Goal: Task Accomplishment & Management: Manage account settings

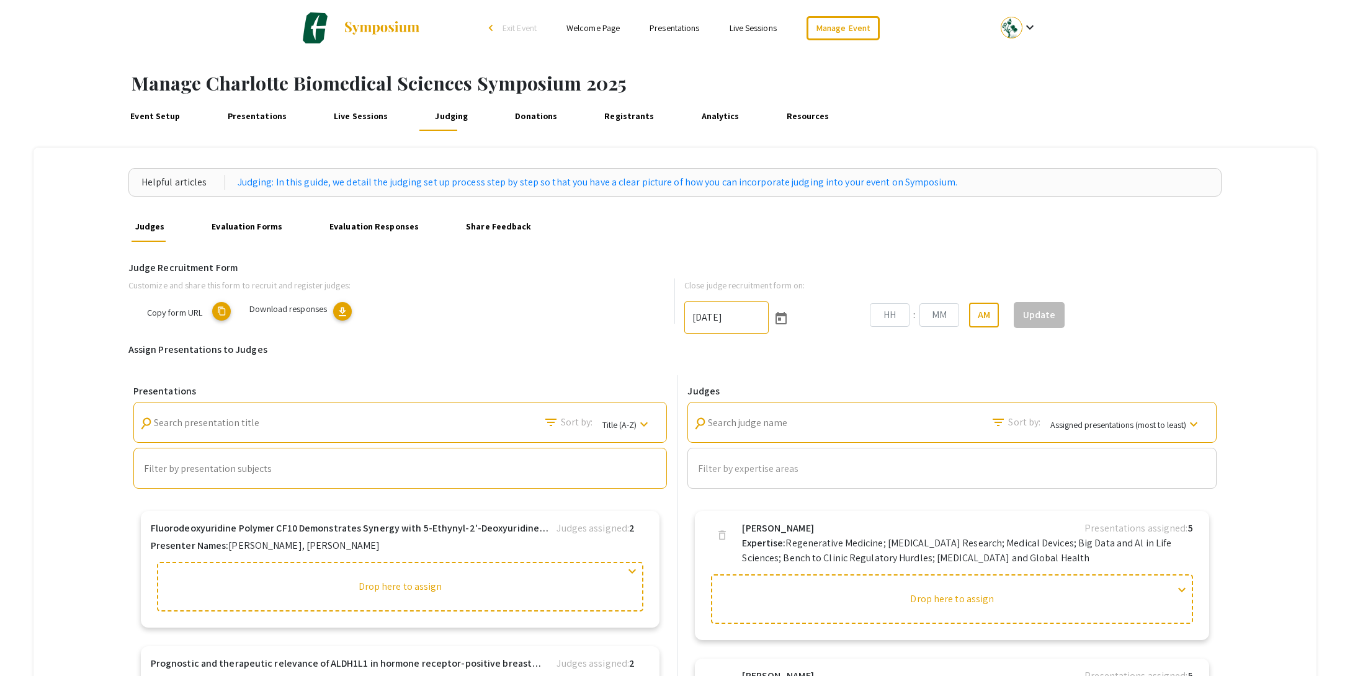
type input "[DATE]"
type input "10"
type input "52"
click at [698, 121] on link "Analytics" at bounding box center [720, 116] width 45 height 30
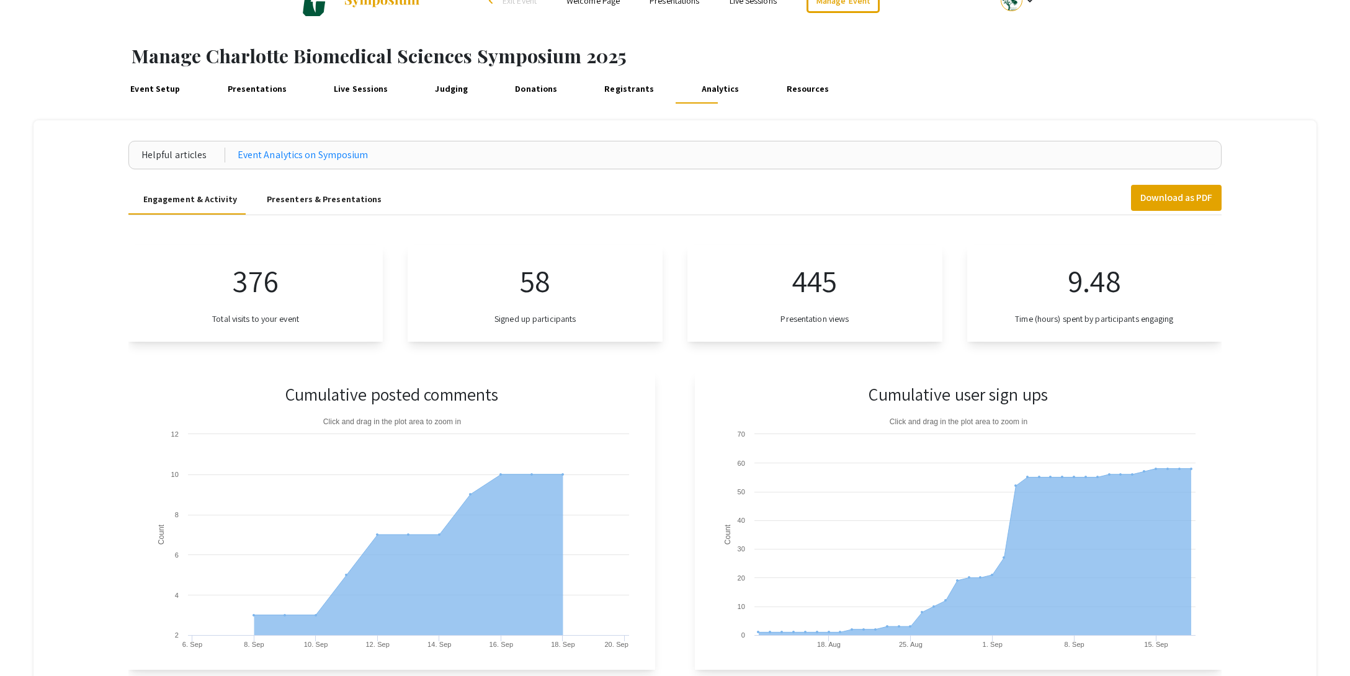
scroll to position [37, 0]
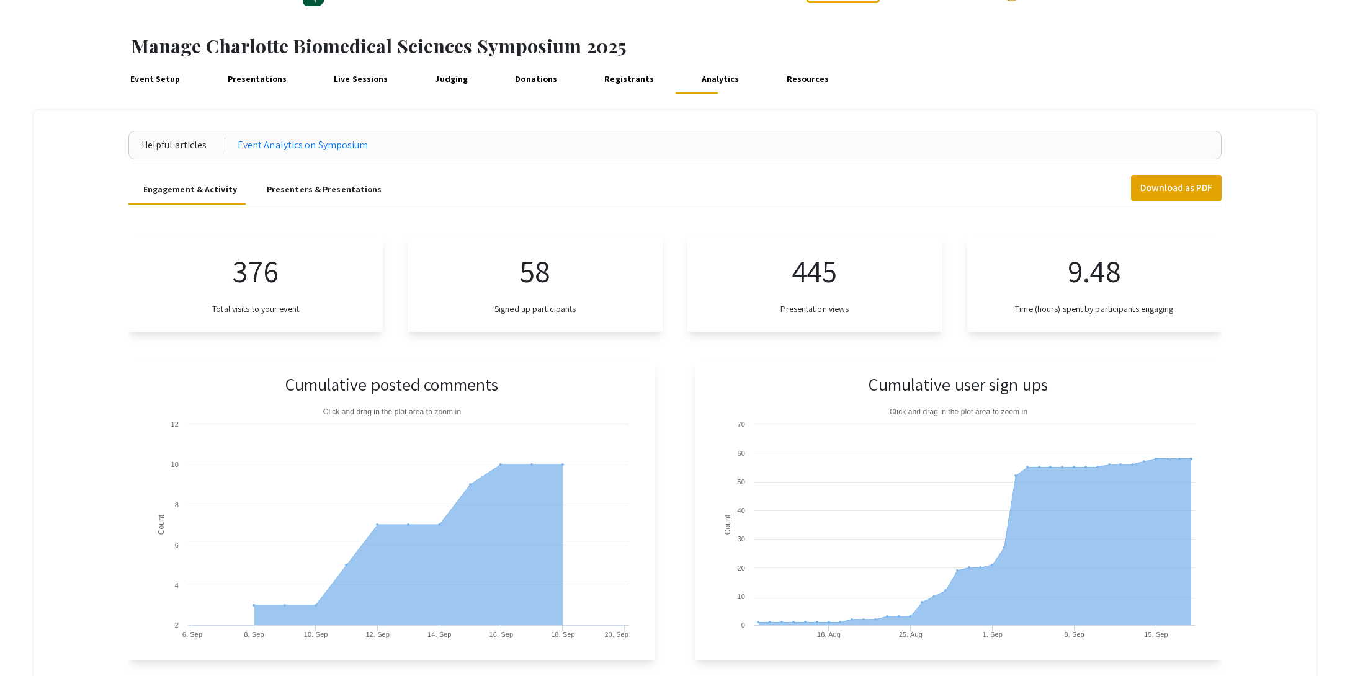
click at [315, 193] on div "Presenters & Presentations" at bounding box center [324, 189] width 115 height 13
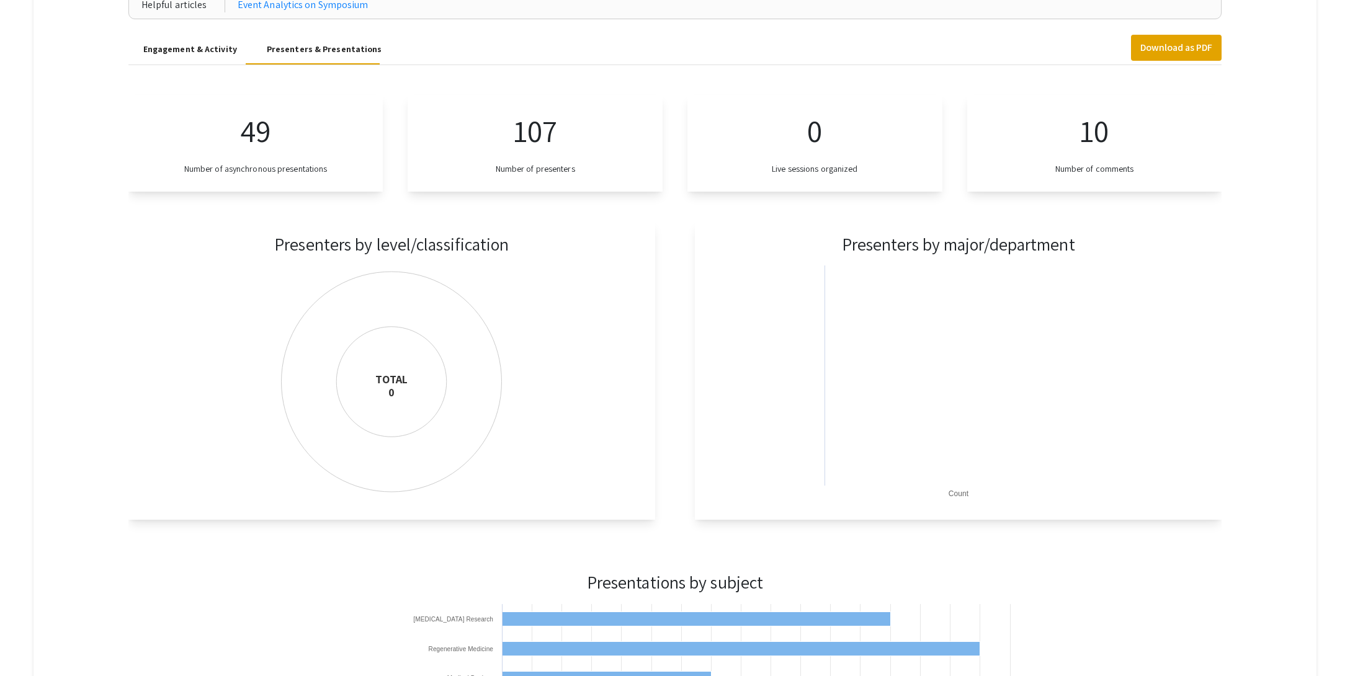
scroll to position [0, 0]
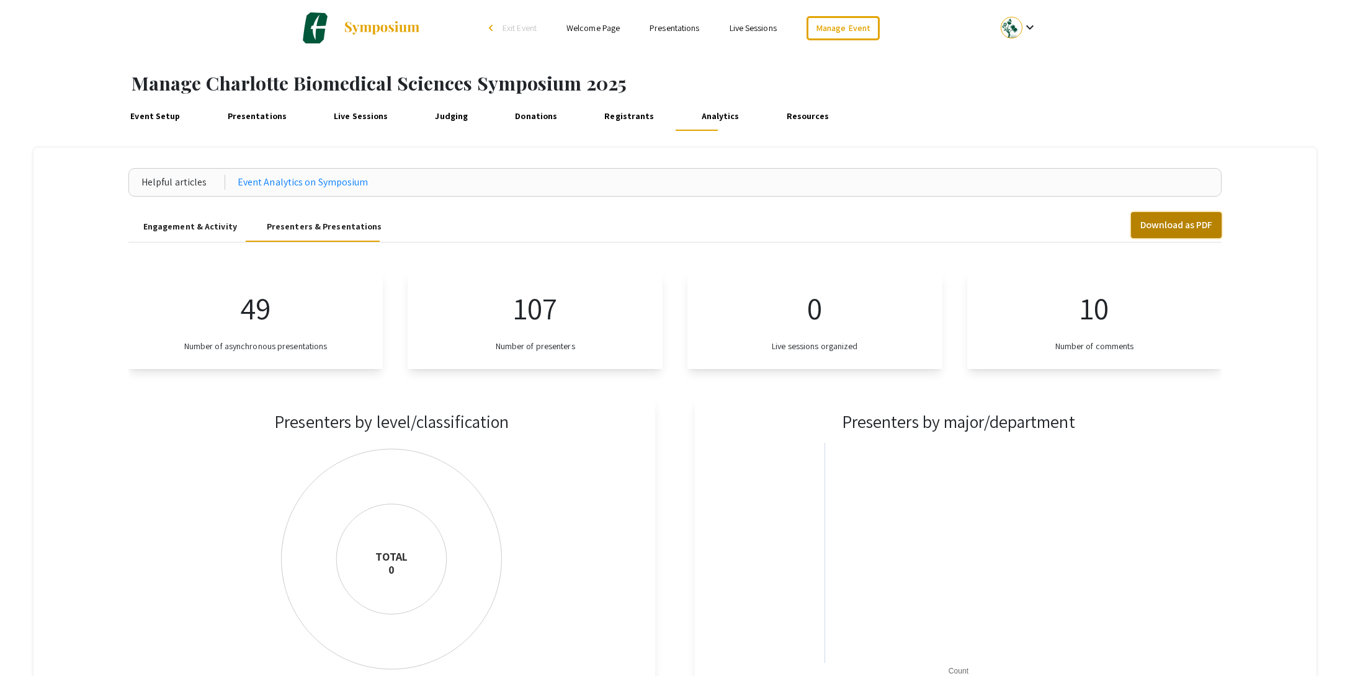
click at [1162, 229] on button "Download as PDF" at bounding box center [1176, 225] width 91 height 26
click at [511, 31] on span "Exit Event" at bounding box center [520, 27] width 34 height 11
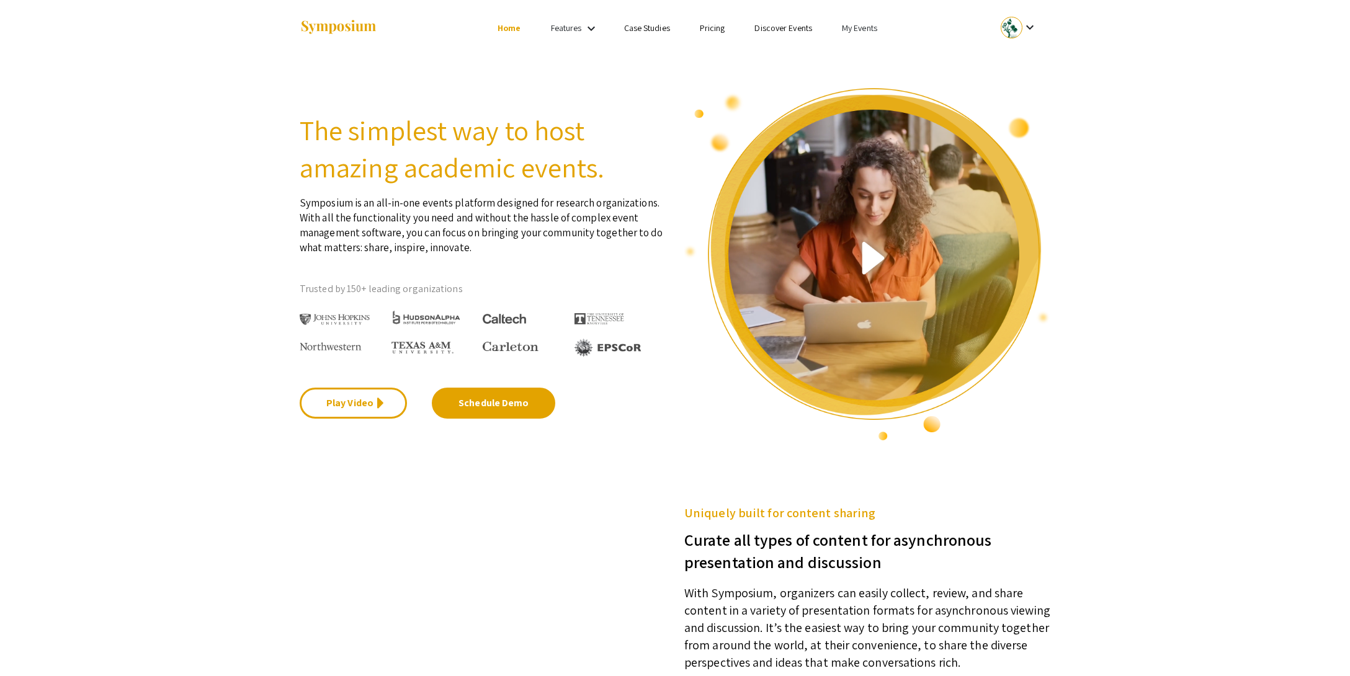
click at [853, 29] on link "My Events" at bounding box center [859, 27] width 35 height 11
click at [879, 50] on button "Events I've organized" at bounding box center [879, 55] width 106 height 30
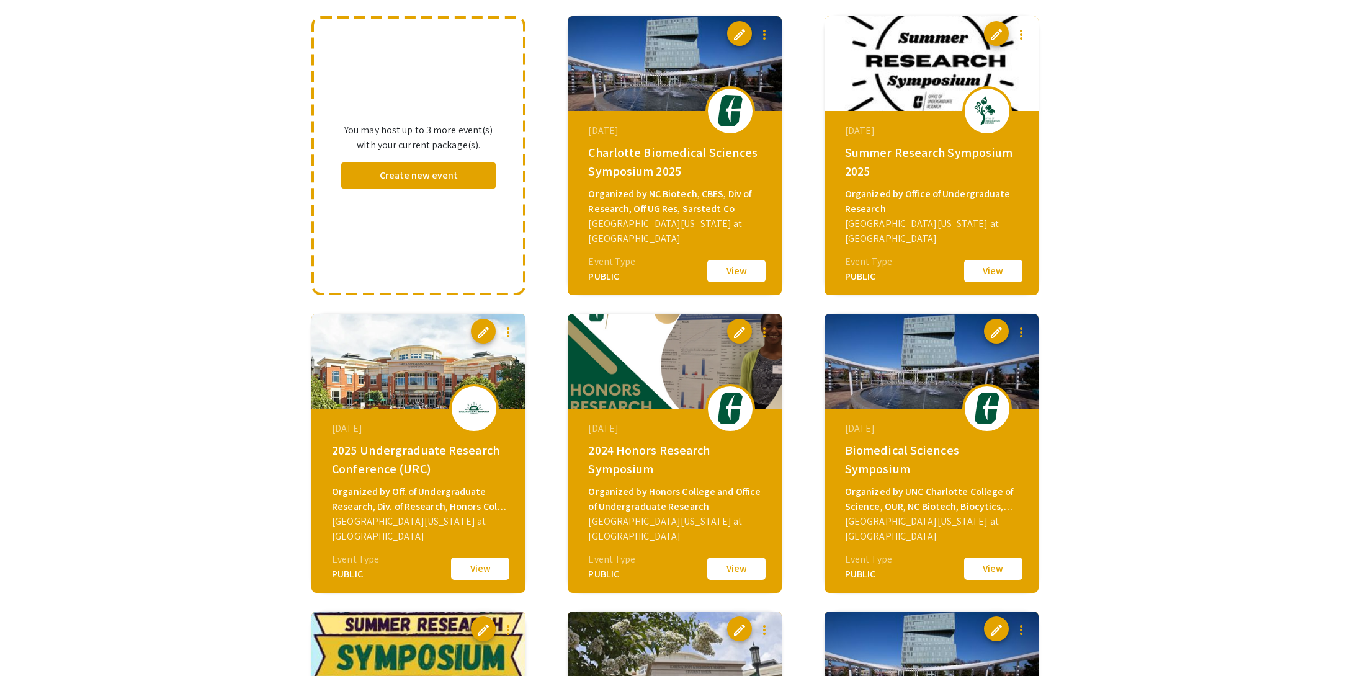
scroll to position [124, 0]
